Goal: Task Accomplishment & Management: Use online tool/utility

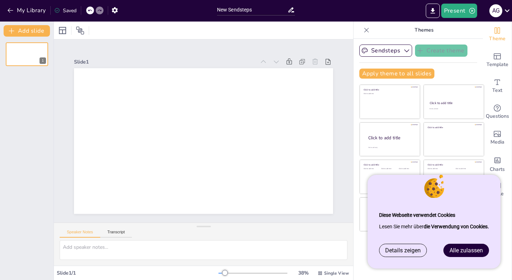
click at [461, 257] on div "Alle zulassen" at bounding box center [466, 250] width 46 height 13
click at [449, 243] on div "Diese Webseite verwendet Cookies Lesen Sie mehr über die Verwendung von Cookies." at bounding box center [433, 221] width 133 height 46
click at [446, 246] on link "Alle zulassen" at bounding box center [465, 250] width 45 height 13
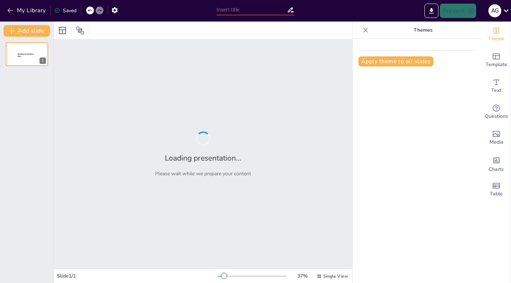
type input "Interaktive Einführung in den E-Commerce: Begriffe und Konzepte"
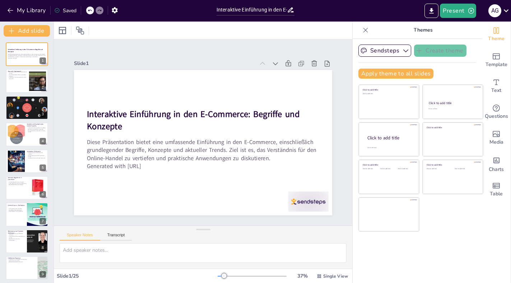
checkbox input "true"
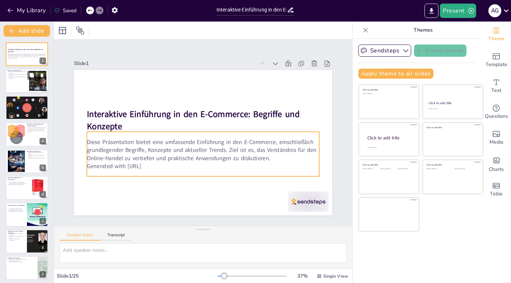
checkbox input "true"
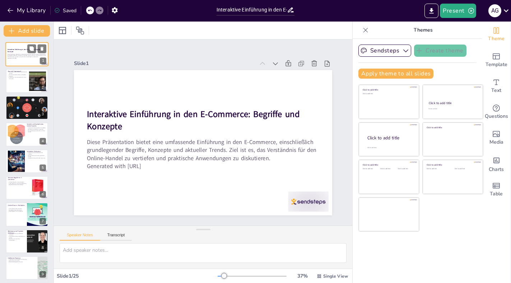
checkbox input "true"
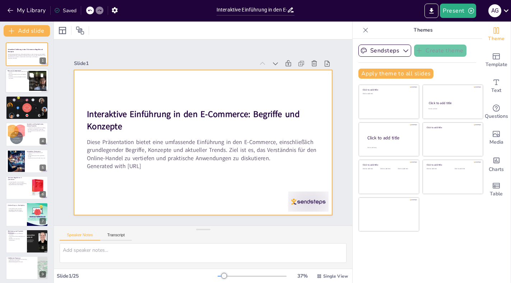
checkbox input "true"
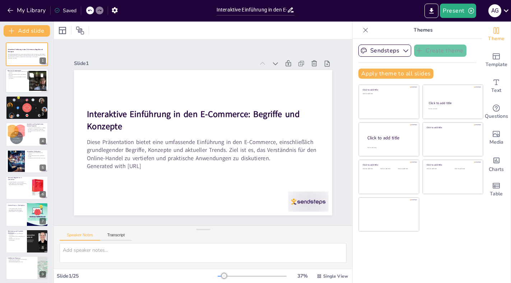
click at [24, 76] on p "Der Online-Handel umfasst verschiedene Formate." at bounding box center [17, 75] width 19 height 3
type textarea "E-Commerce ist ein weitreichender Begriff, der den gesamten Online-Handel umfas…"
checkbox input "true"
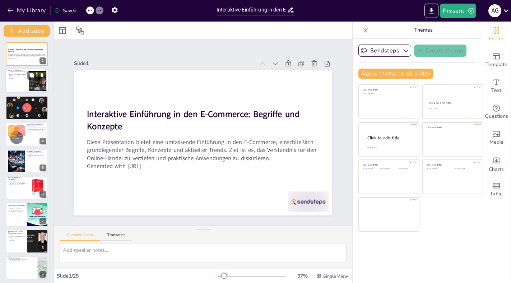
checkbox input "true"
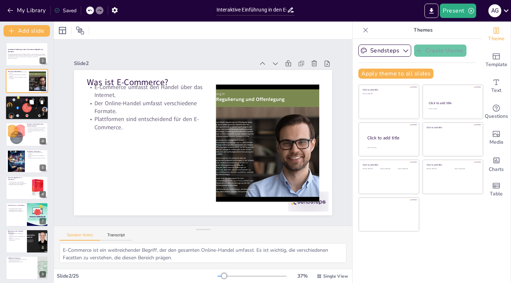
checkbox input "true"
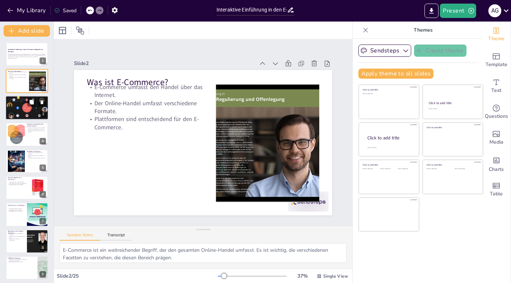
click at [28, 107] on div at bounding box center [26, 107] width 43 height 24
type textarea "Die verschiedenen Geschäftsmodelle im E-Commerce beeinflussen, wie Unternehmen …"
checkbox input "true"
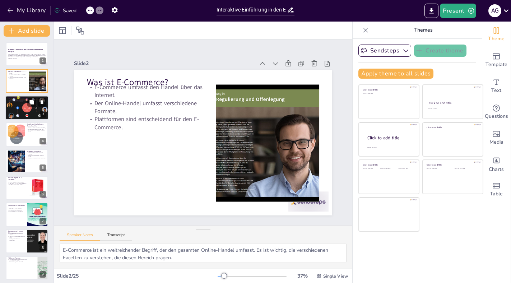
checkbox input "true"
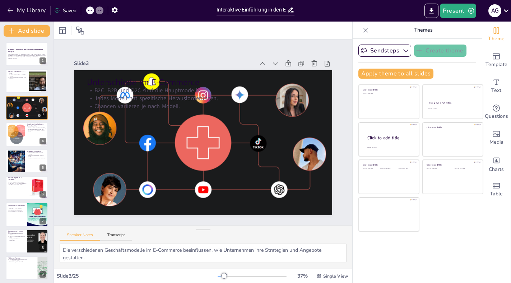
checkbox input "true"
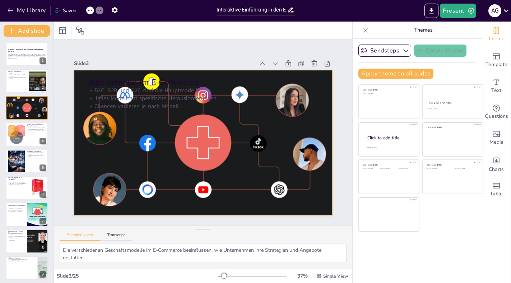
checkbox input "true"
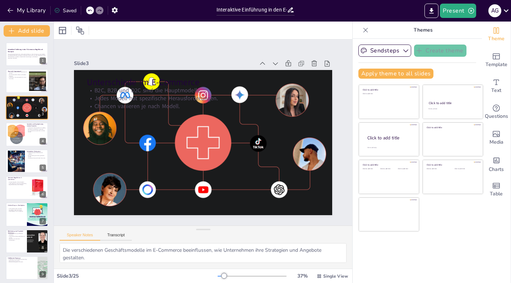
checkbox input "true"
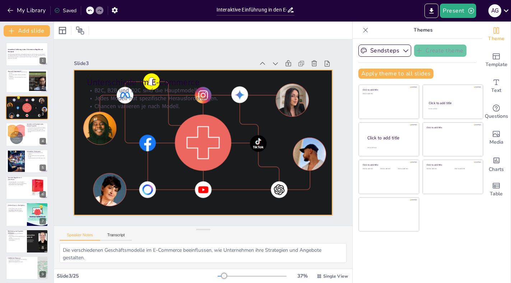
checkbox input "true"
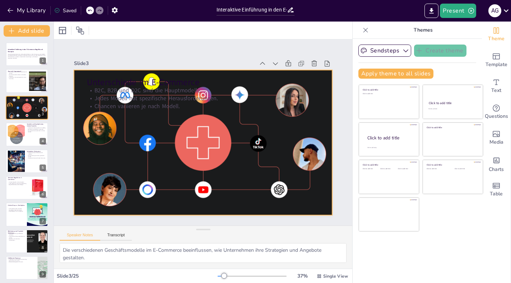
checkbox input "true"
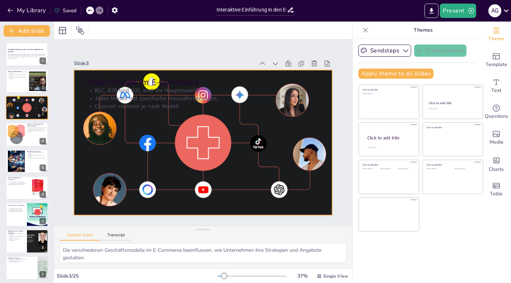
click at [125, 110] on div "Unterschiede im E-Commerce B2C, B2B und D2C sind die Hauptmodelle. Jedes Modell…" at bounding box center [200, 123] width 290 height 218
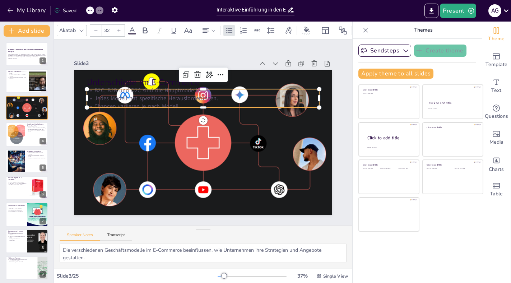
checkbox input "true"
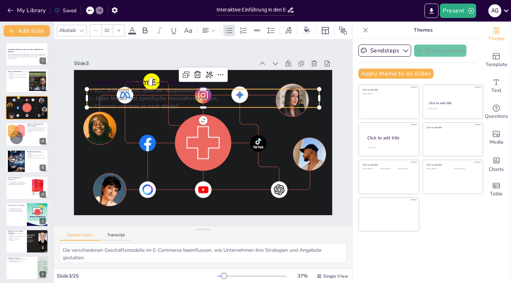
checkbox input "true"
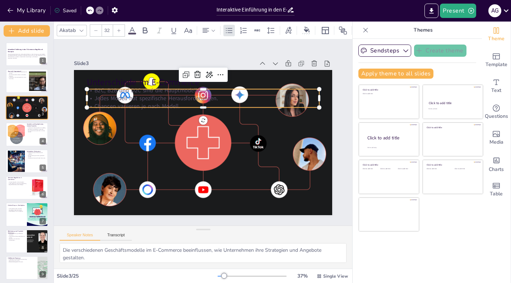
checkbox input "true"
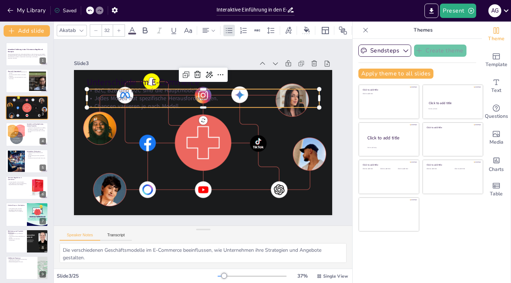
checkbox input "true"
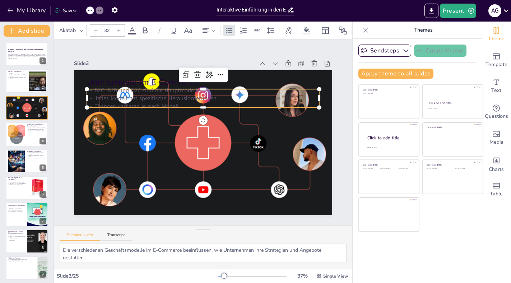
checkbox input "true"
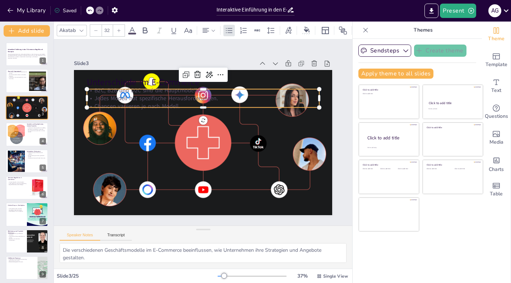
type input "--"
checkbox input "true"
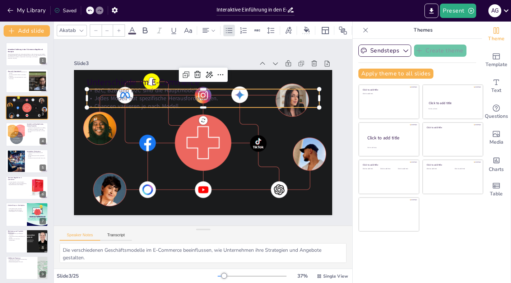
checkbox input "true"
type input "48"
click at [209, 84] on p "Unterschiede im E-Commerce" at bounding box center [250, 148] width 83 height 225
checkbox input "true"
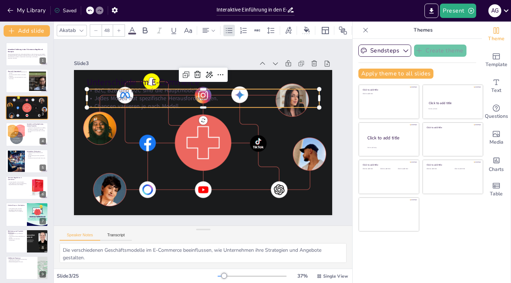
checkbox input "true"
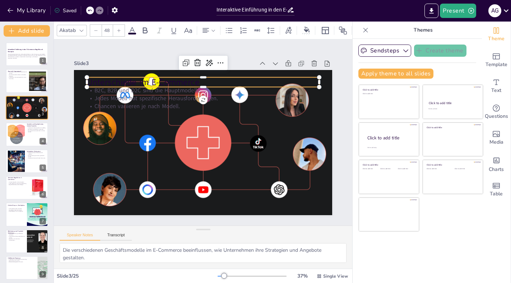
checkbox input "true"
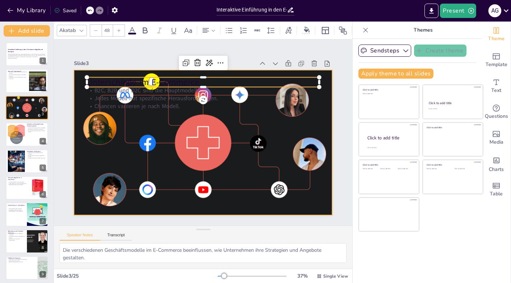
checkbox input "true"
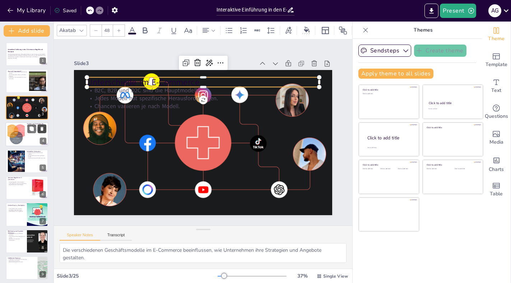
checkbox input "true"
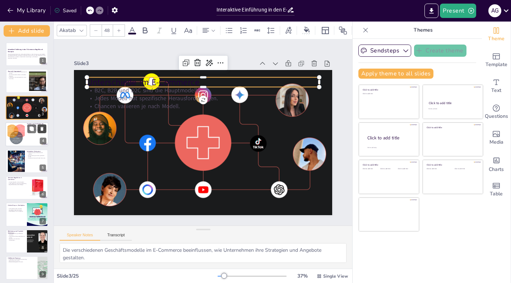
checkbox input "true"
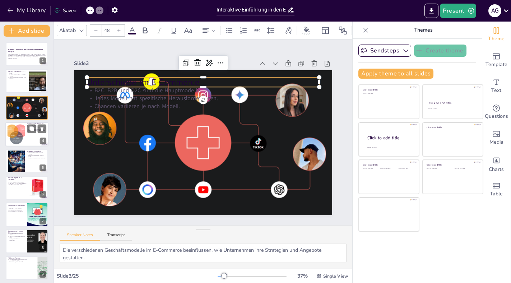
click at [28, 123] on div "Vorteile und Nachteile des Online-Handels Vorteile des Online-Handels sind viel…" at bounding box center [26, 134] width 43 height 24
type textarea "[DATE] Verfügbarkeit und die globale Reichweite sind entscheidende Vorteile, di…"
checkbox input "true"
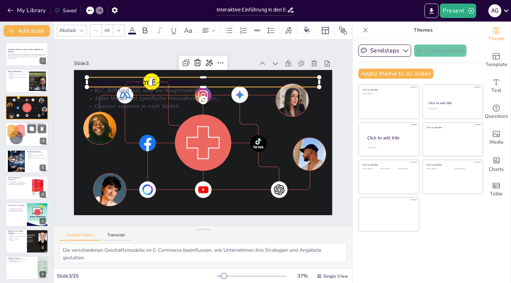
checkbox input "true"
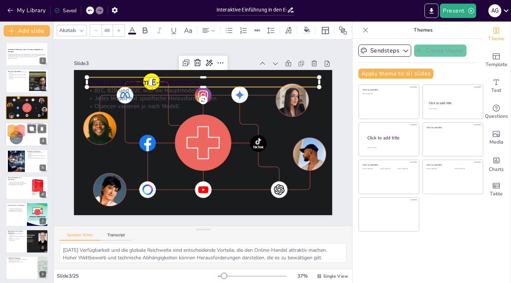
checkbox input "true"
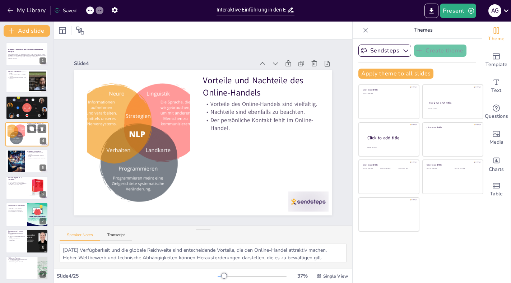
checkbox input "true"
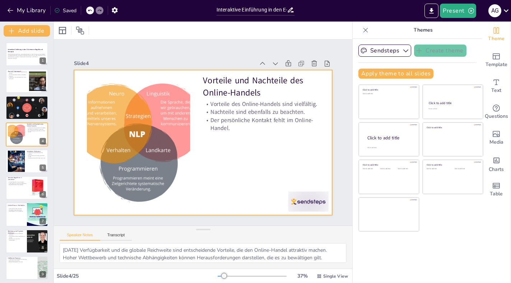
checkbox input "true"
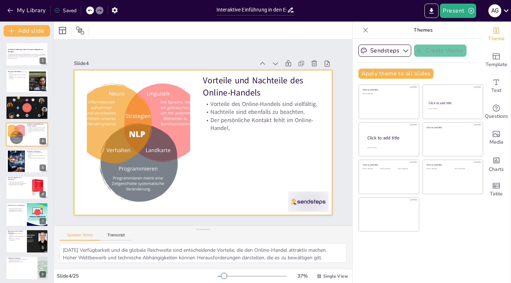
checkbox input "true"
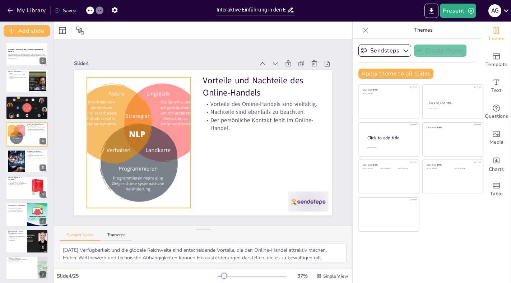
checkbox input "true"
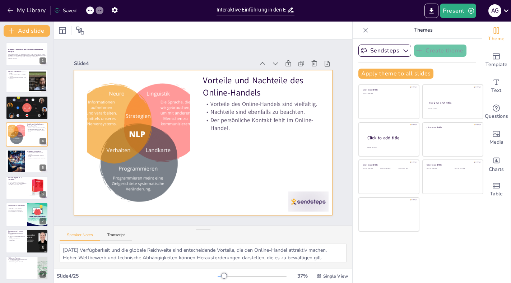
checkbox input "true"
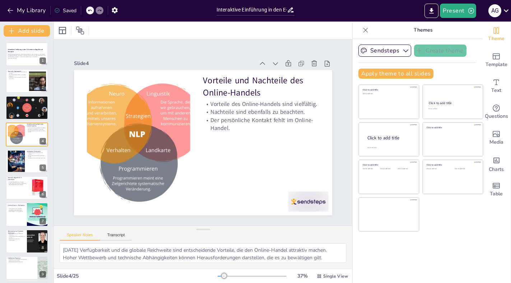
checkbox input "true"
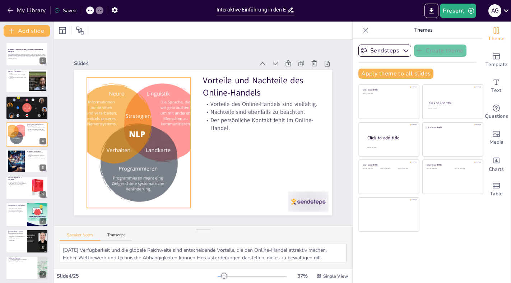
checkbox input "true"
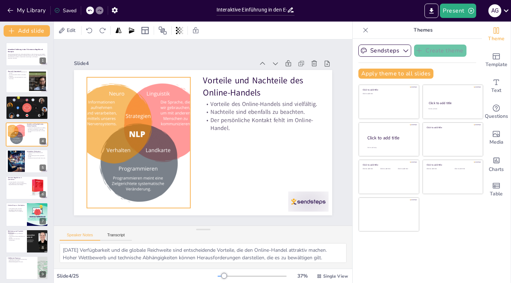
checkbox input "true"
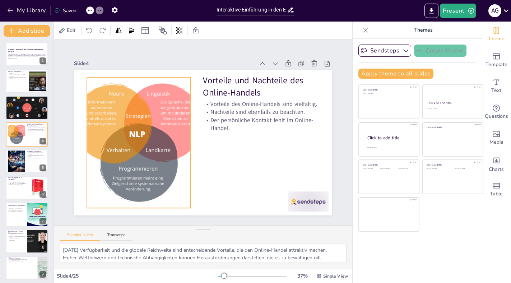
click at [182, 106] on div at bounding box center [138, 122] width 188 height 172
checkbox input "true"
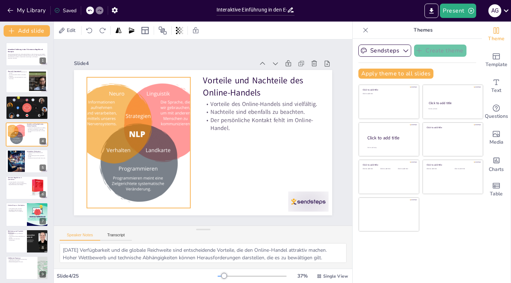
checkbox input "true"
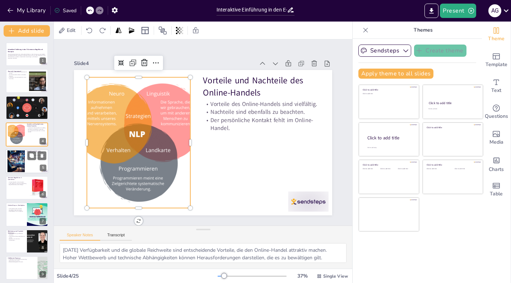
checkbox input "true"
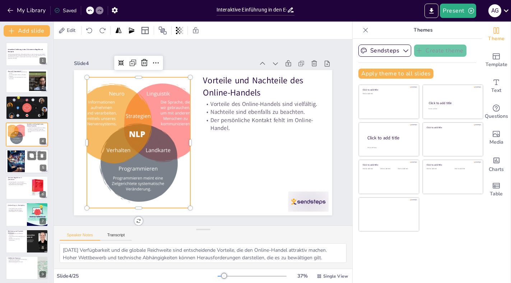
checkbox input "true"
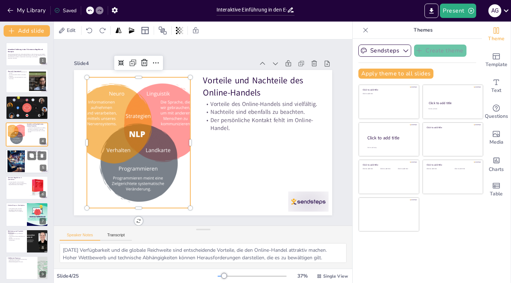
checkbox input "true"
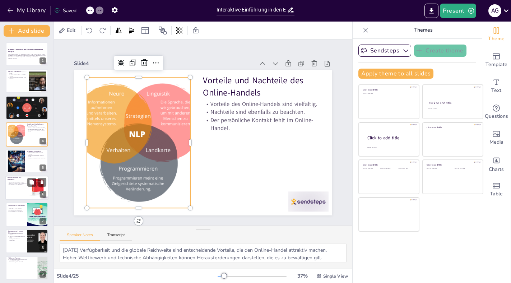
checkbox input "true"
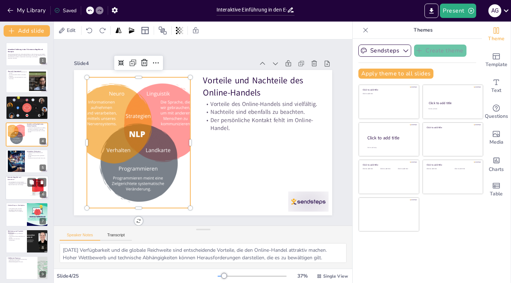
click at [19, 185] on p "Begriffe beeinflussen die Strategie." at bounding box center [17, 184] width 19 height 1
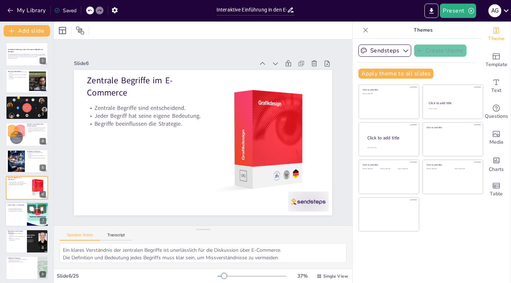
scroll to position [28, 0]
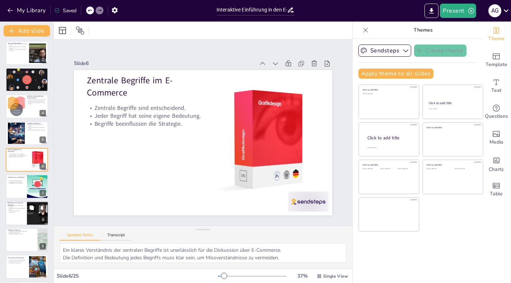
click at [26, 207] on div at bounding box center [26, 213] width 43 height 24
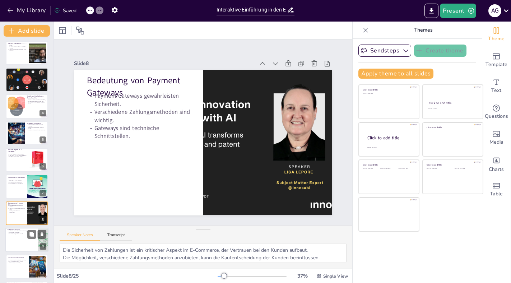
scroll to position [81, 0]
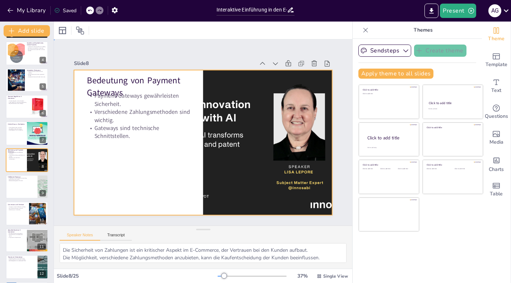
click at [184, 148] on div at bounding box center [200, 142] width 290 height 218
click at [234, 129] on div at bounding box center [258, 168] width 313 height 246
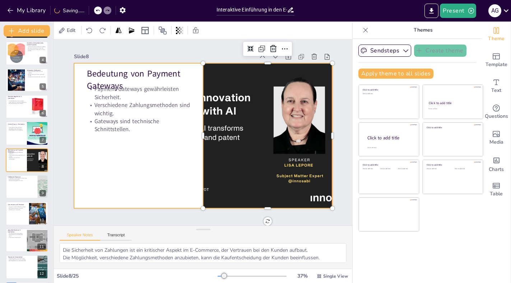
scroll to position [7, 0]
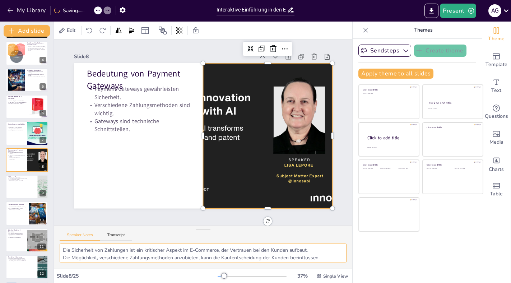
click at [109, 257] on textarea "Die Sicherheit von Zahlungen ist ein kritischer Aspekt im E-Commerce, der Vertr…" at bounding box center [203, 253] width 287 height 20
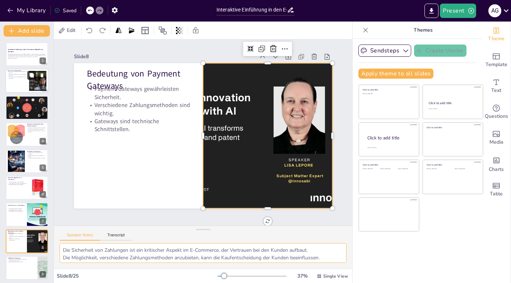
scroll to position [0, 0]
click at [31, 75] on icon at bounding box center [31, 75] width 4 height 4
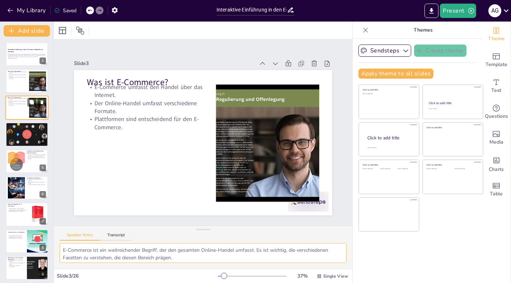
scroll to position [0, 0]
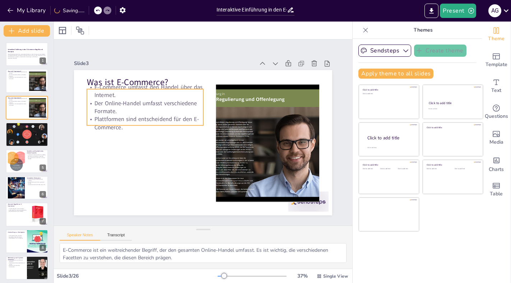
click at [150, 102] on p "Der Online-Handel umfasst verschiedene Formate." at bounding box center [189, 70] width 81 height 103
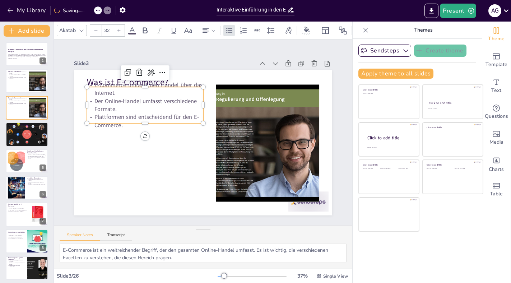
click at [236, 86] on div at bounding box center [245, 69] width 18 height 116
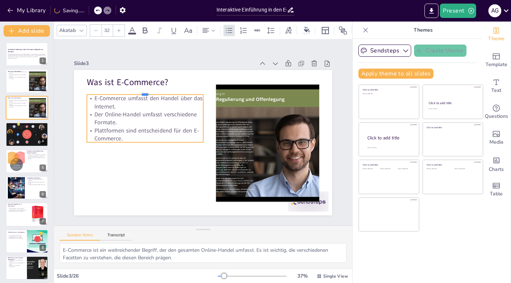
drag, startPoint x: 185, startPoint y: 86, endPoint x: 184, endPoint y: 94, distance: 7.6
click at [191, 94] on div at bounding box center [217, 63] width 52 height 108
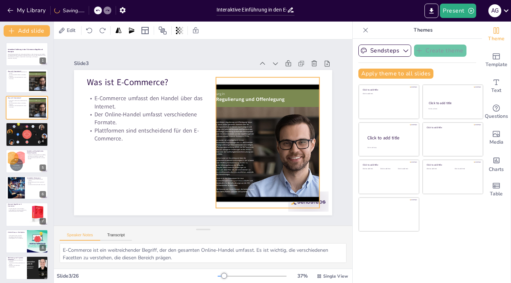
click at [227, 99] on div at bounding box center [138, 122] width 177 height 131
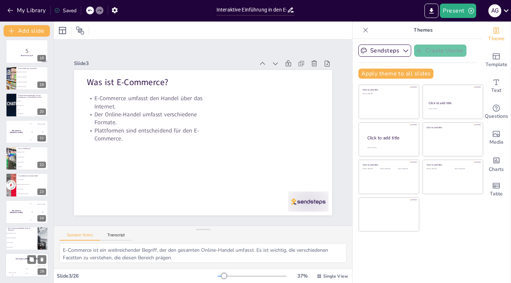
scroll to position [457, 0]
click at [22, 268] on div "Jaap" at bounding box center [27, 268] width 14 height 1
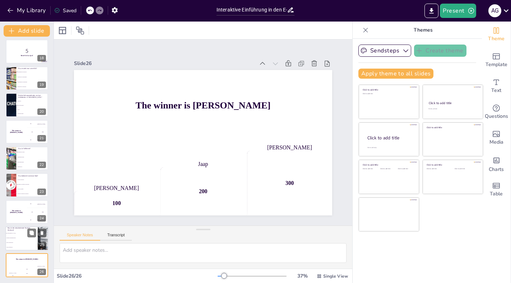
click at [17, 236] on li "Fehlende Zahlungsmethoden" at bounding box center [21, 238] width 32 height 5
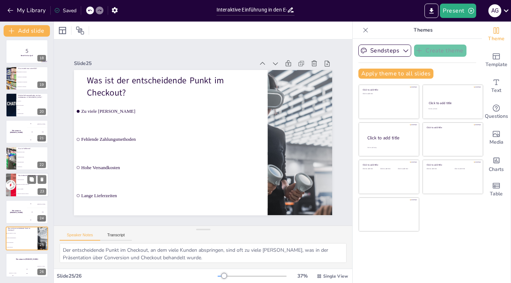
click at [25, 178] on li "Anzahl der Besucher" at bounding box center [32, 180] width 32 height 5
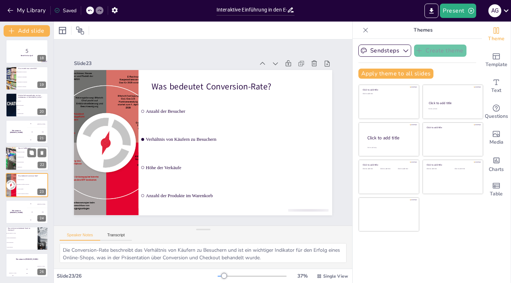
click at [22, 159] on li "Zahlungsabwicklung" at bounding box center [32, 156] width 32 height 5
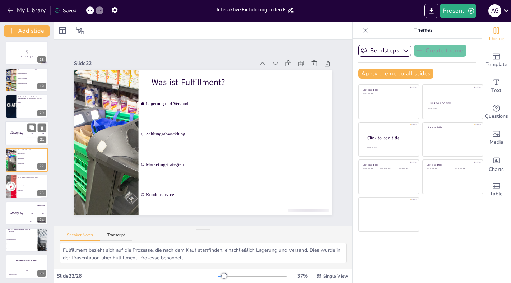
click at [22, 138] on div "The winner is [PERSON_NAME]" at bounding box center [16, 133] width 22 height 24
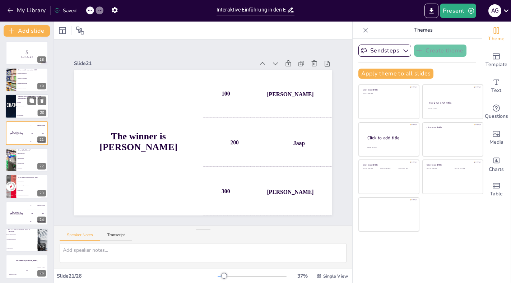
click at [17, 113] on li "PayPal" at bounding box center [32, 111] width 32 height 4
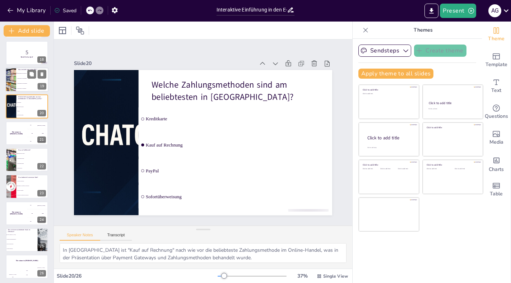
scroll to position [402, 0]
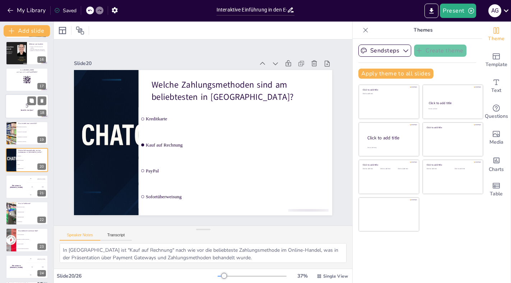
click at [10, 106] on p "5" at bounding box center [27, 106] width 39 height 8
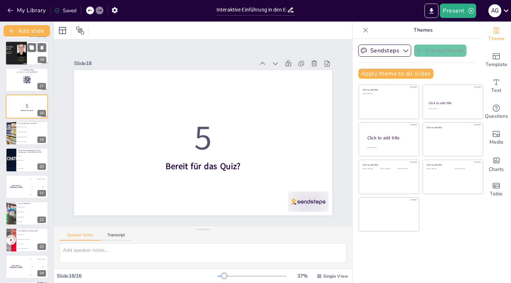
scroll to position [348, 0]
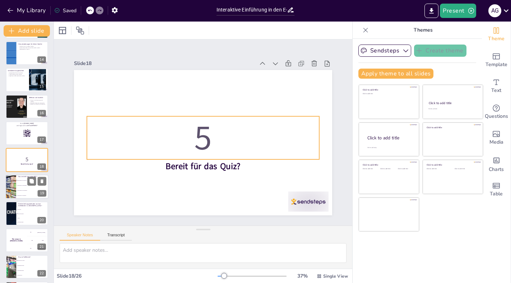
click at [18, 186] on li "Verbraucher an Unternehmen" at bounding box center [32, 185] width 32 height 5
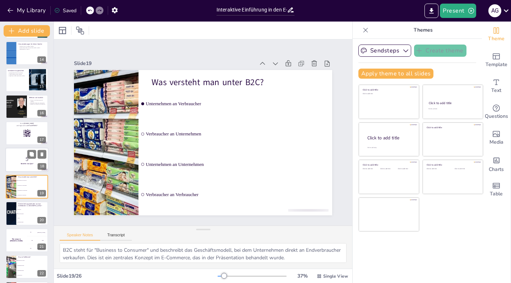
scroll to position [285, 0]
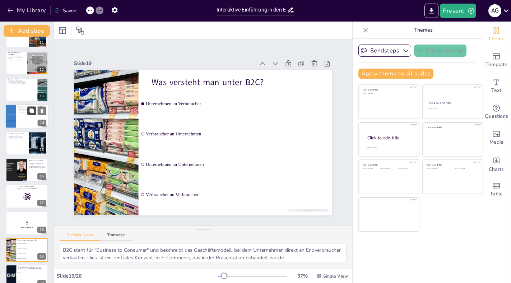
click at [35, 115] on button at bounding box center [31, 110] width 9 height 9
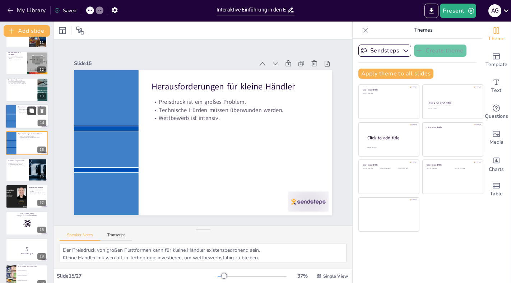
scroll to position [268, 0]
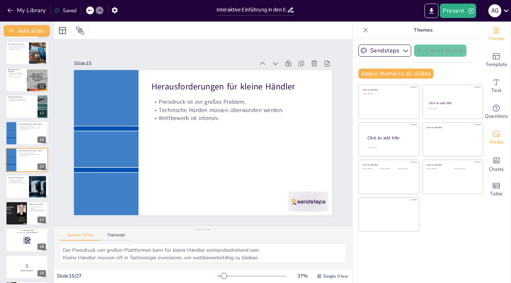
click at [499, 140] on span "Media" at bounding box center [496, 142] width 14 height 8
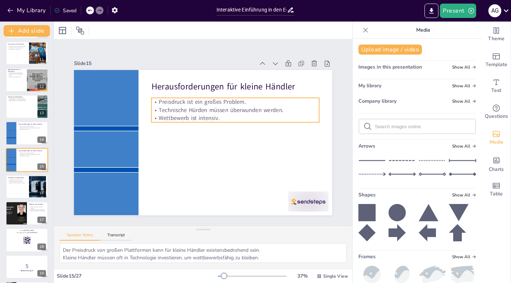
scroll to position [0, 0]
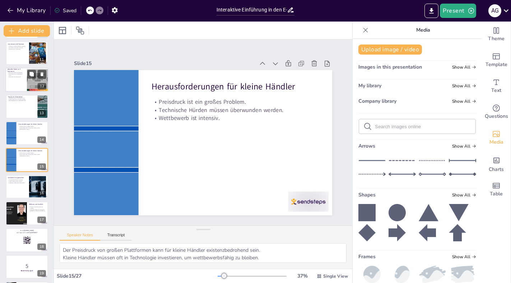
click at [30, 80] on div at bounding box center [37, 79] width 52 height 24
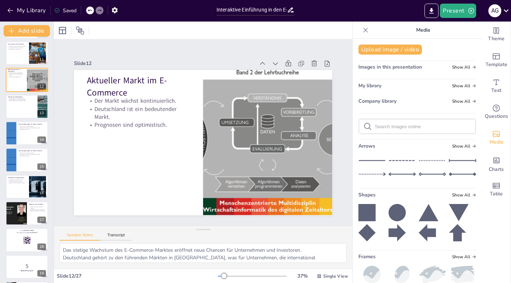
scroll to position [188, 0]
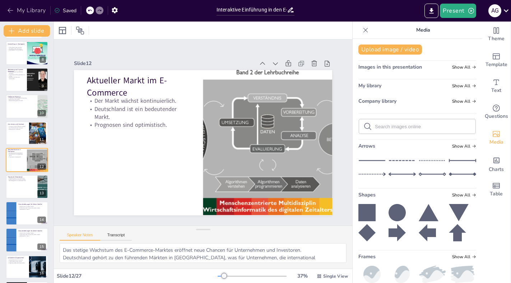
click at [19, 10] on button "My Library" at bounding box center [26, 10] width 43 height 11
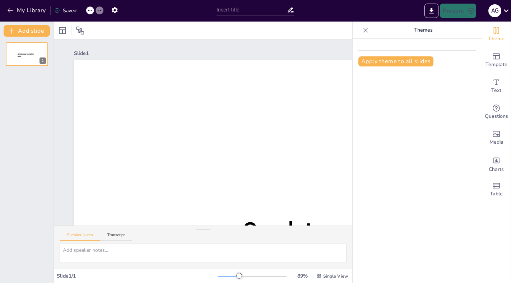
type input "Interaktive Einführung in den E-Commerce: Begriffe und Konzepte"
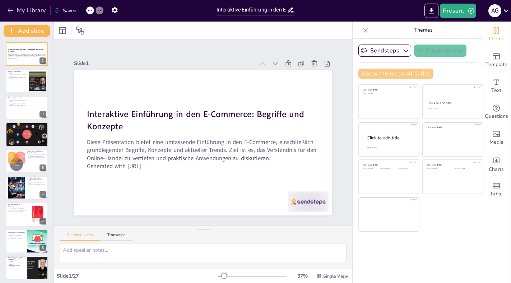
click at [393, 73] on button "Apply theme to all slides" at bounding box center [395, 74] width 75 height 10
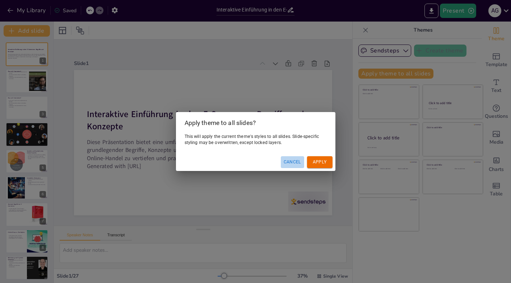
click at [297, 159] on button "Cancel" at bounding box center [292, 162] width 23 height 12
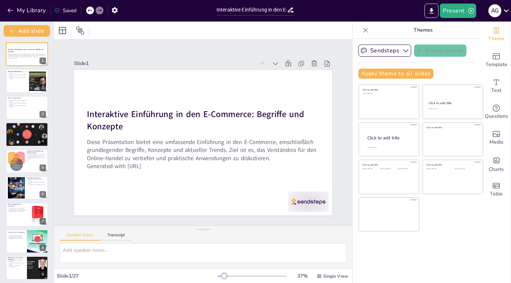
checkbox input "true"
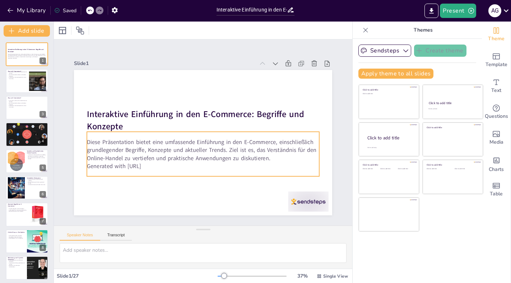
checkbox input "true"
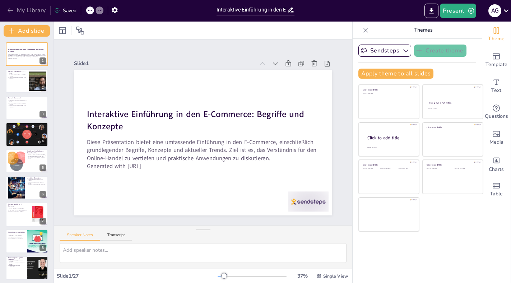
click at [13, 7] on icon "button" at bounding box center [10, 10] width 7 height 7
checkbox input "true"
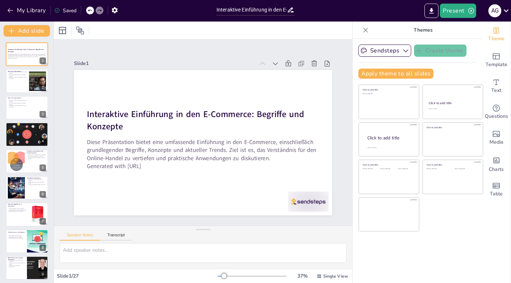
checkbox input "true"
